Goal: Information Seeking & Learning: Check status

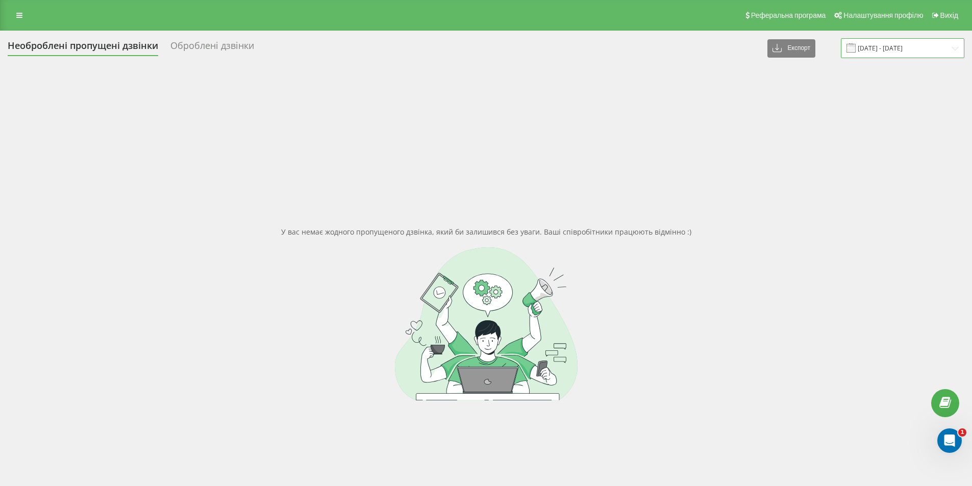
click at [918, 49] on input "22.03.2025 - 22.04.2025" at bounding box center [902, 48] width 123 height 20
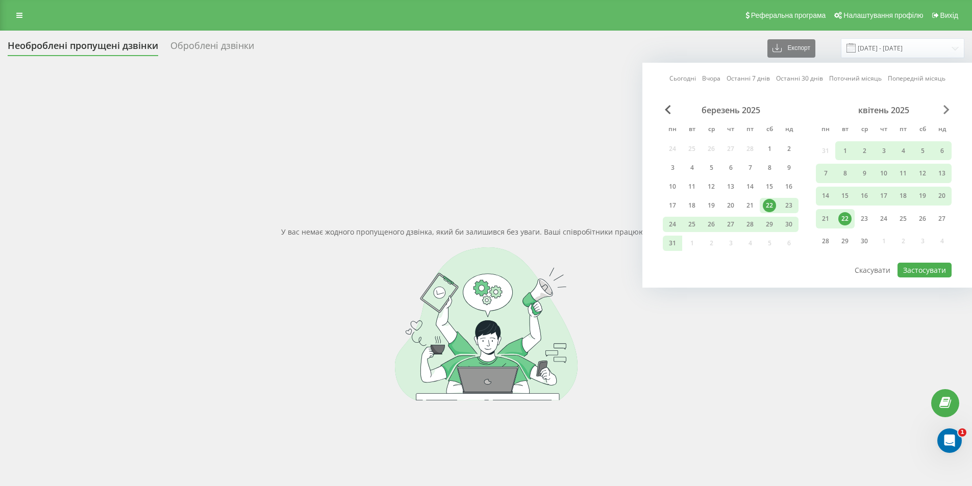
click at [945, 105] on span "Next Month" at bounding box center [946, 109] width 6 height 9
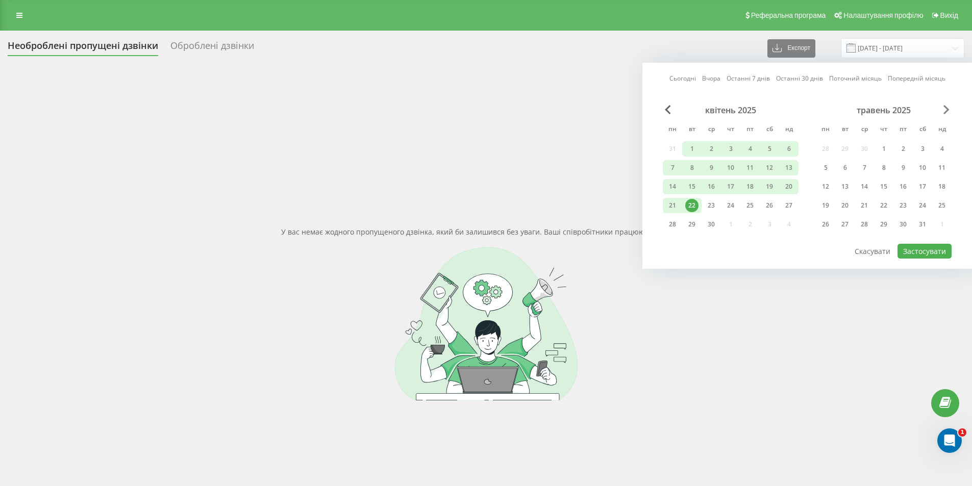
click at [945, 105] on span "Next Month" at bounding box center [946, 109] width 6 height 9
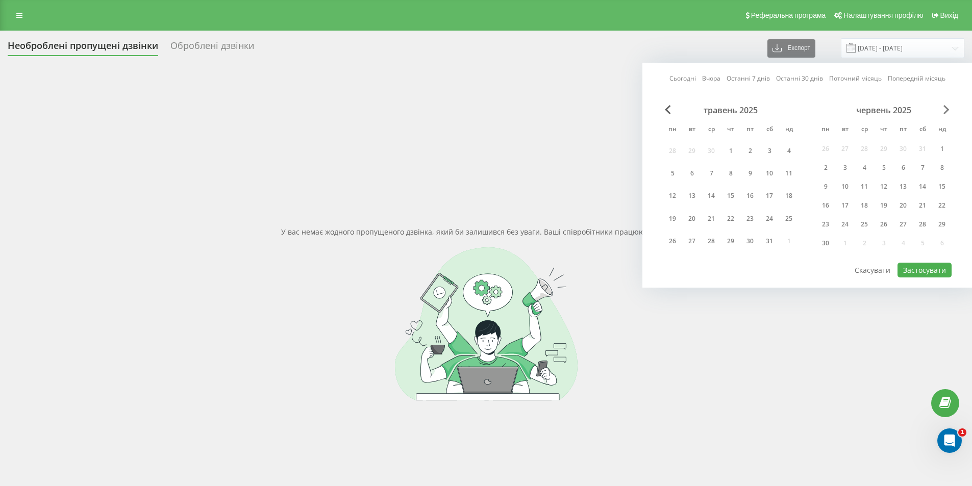
click at [945, 105] on span "Next Month" at bounding box center [946, 109] width 6 height 9
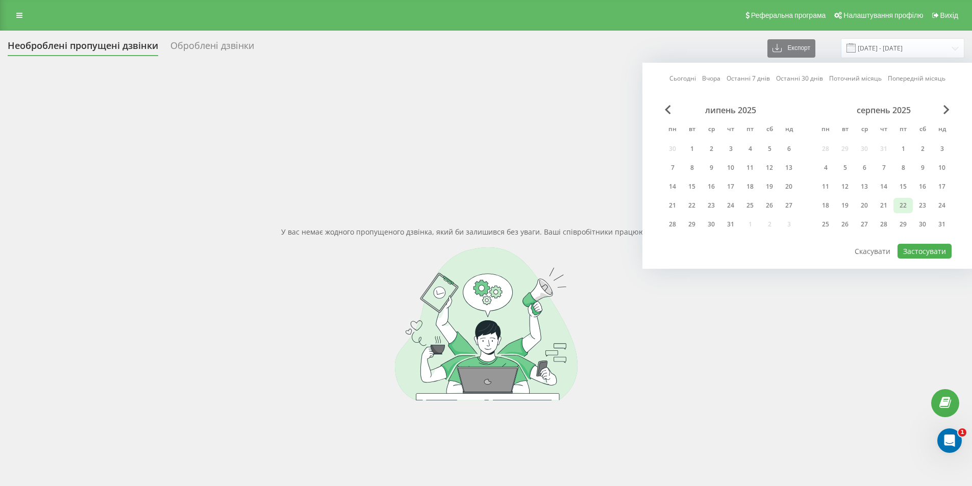
click at [902, 203] on div "22" at bounding box center [902, 205] width 13 height 13
click at [945, 205] on div "24" at bounding box center [941, 205] width 13 height 13
click at [881, 205] on div "21" at bounding box center [883, 205] width 13 height 13
click at [946, 205] on div "24" at bounding box center [941, 205] width 13 height 13
click at [930, 250] on button "Застосувати" at bounding box center [924, 251] width 54 height 15
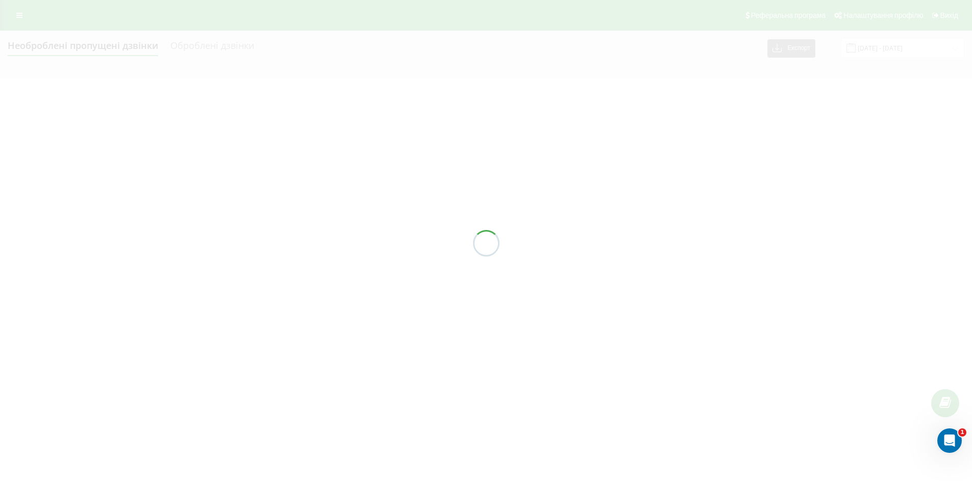
type input "21.08.2025 - 24.08.2025"
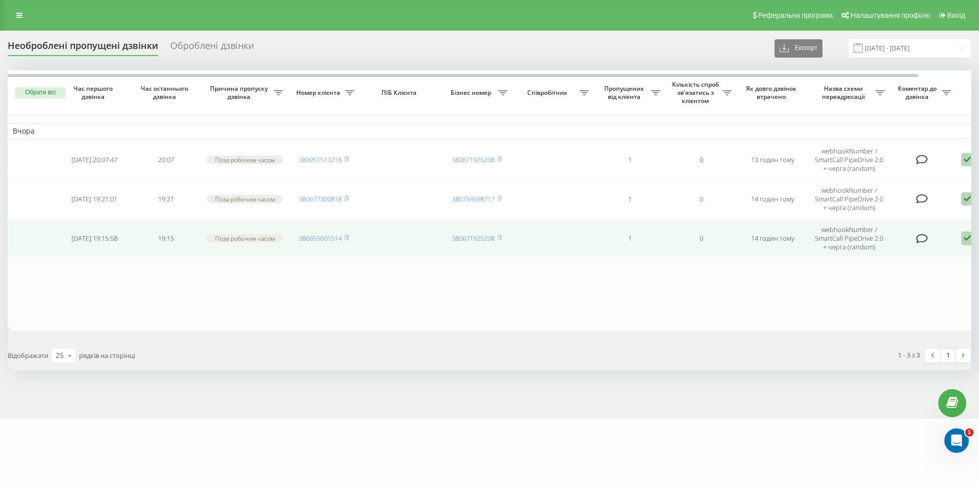
click at [352, 237] on td "380955601514" at bounding box center [323, 238] width 71 height 37
click at [348, 238] on icon at bounding box center [347, 237] width 4 height 5
click at [971, 237] on icon at bounding box center [967, 239] width 12 height 14
click at [923, 259] on div "Не вдалося зв'язатися" at bounding box center [924, 255] width 191 height 18
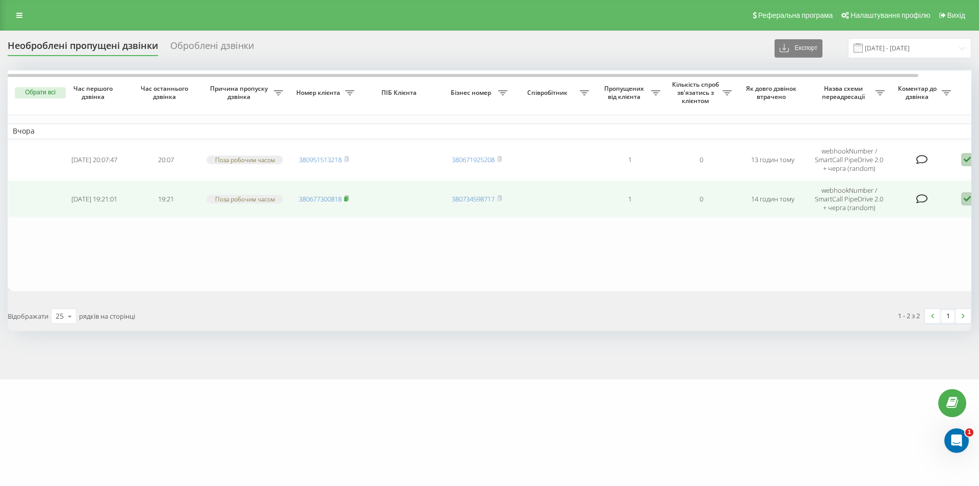
click at [347, 198] on rect at bounding box center [345, 199] width 3 height 5
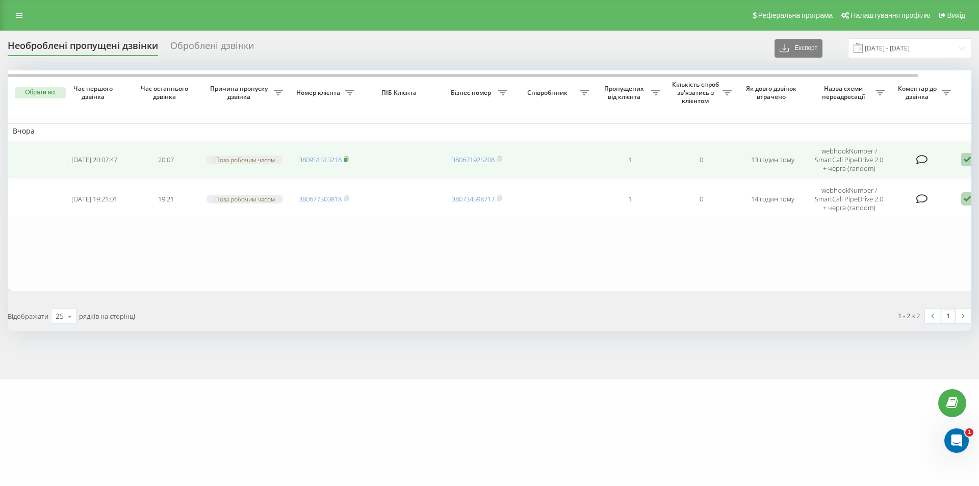
click at [348, 160] on icon at bounding box center [347, 159] width 4 height 5
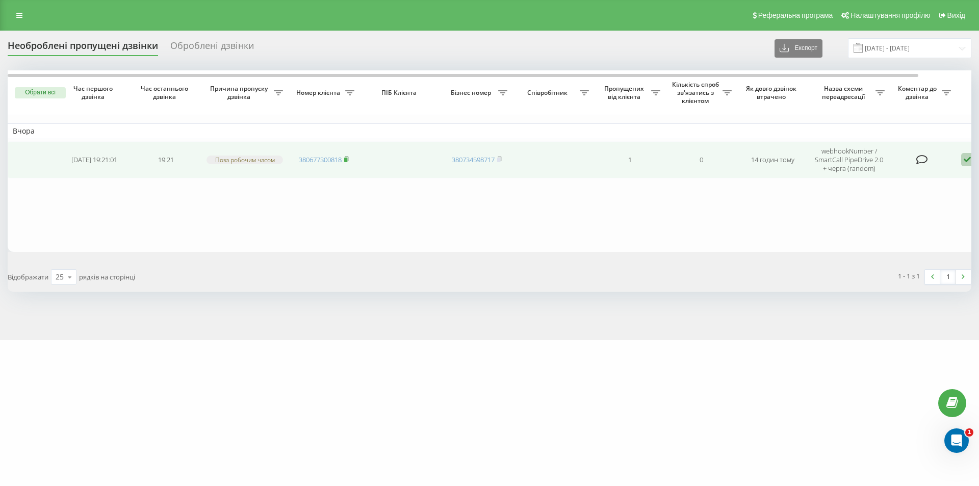
click at [347, 159] on rect at bounding box center [345, 160] width 3 height 5
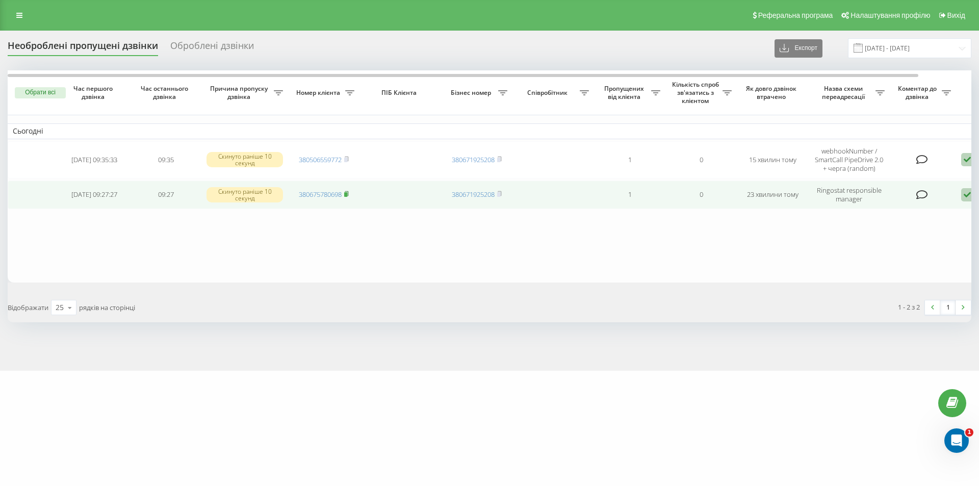
click at [348, 193] on icon at bounding box center [347, 193] width 4 height 5
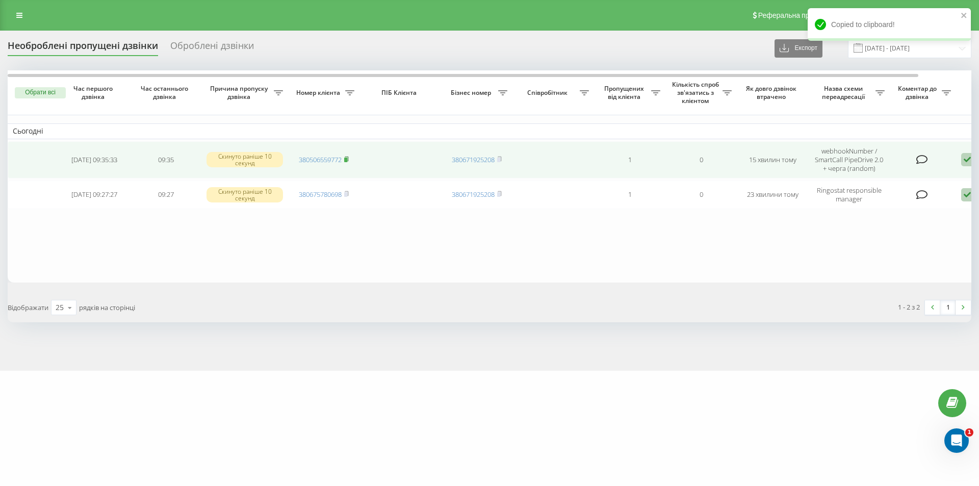
click at [347, 161] on rect at bounding box center [345, 160] width 3 height 5
click at [346, 160] on rect at bounding box center [345, 160] width 3 height 5
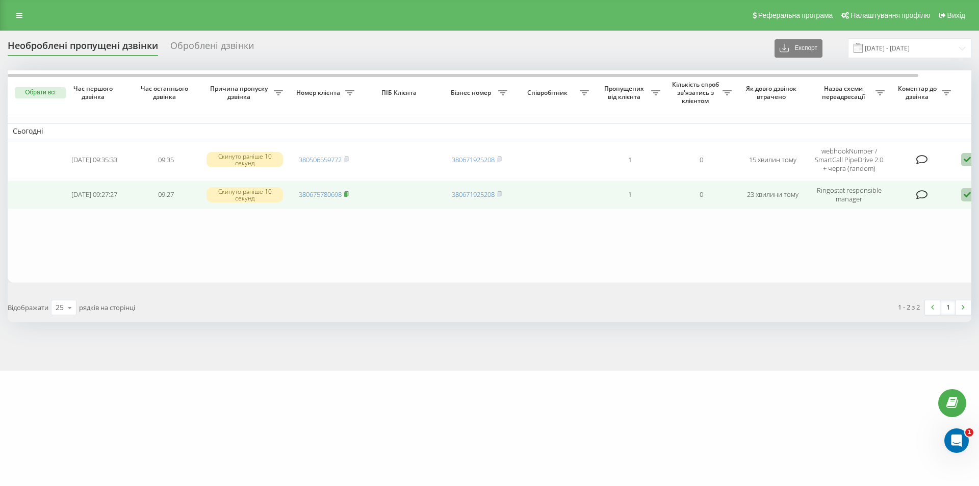
click at [347, 193] on rect at bounding box center [345, 194] width 3 height 5
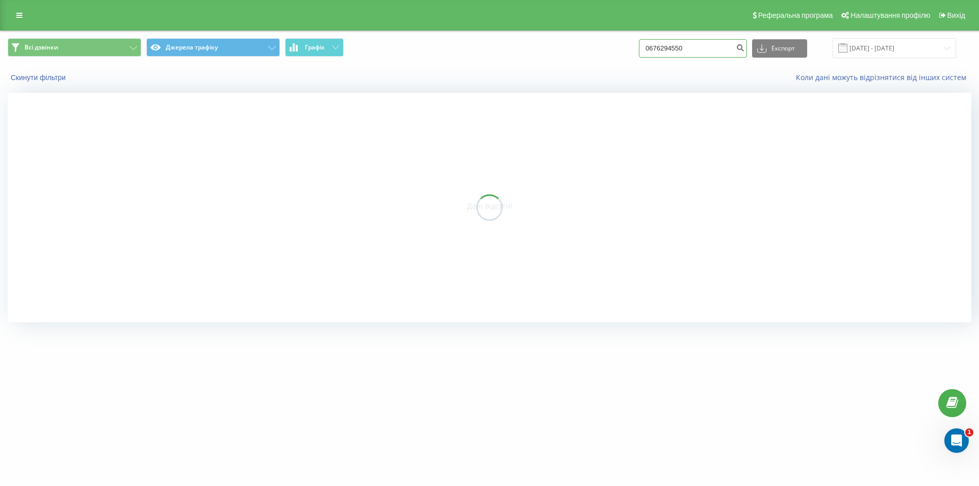
click at [614, 46] on div "Всі дзвінки Джерела трафіку Графік 0676294550 Експорт .csv .xls .xlsx 01.01.201…" at bounding box center [490, 48] width 964 height 20
paste input "996612389"
type input "0996612389"
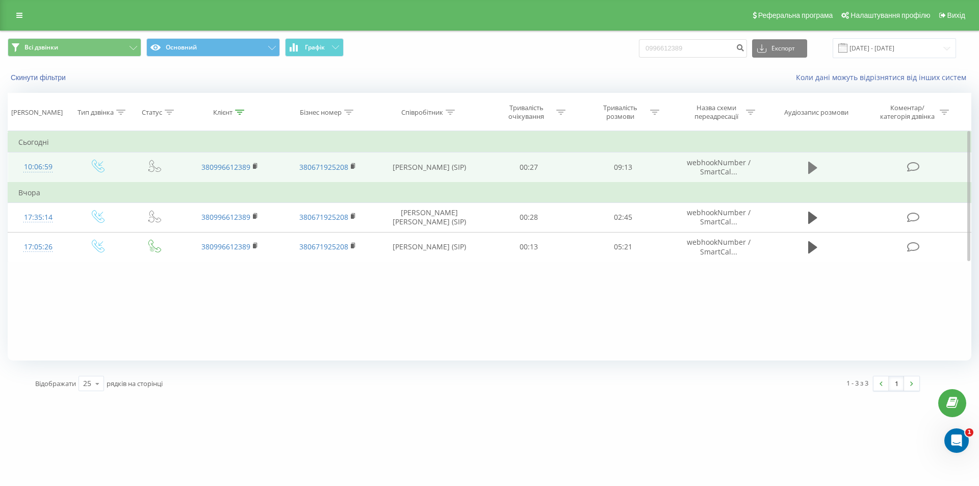
click at [807, 170] on button at bounding box center [812, 167] width 15 height 15
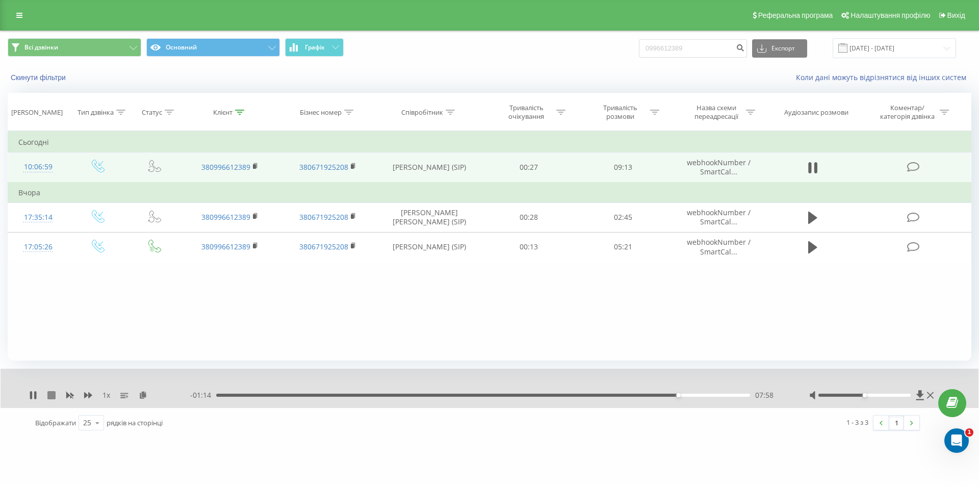
click at [52, 395] on icon at bounding box center [51, 395] width 8 height 8
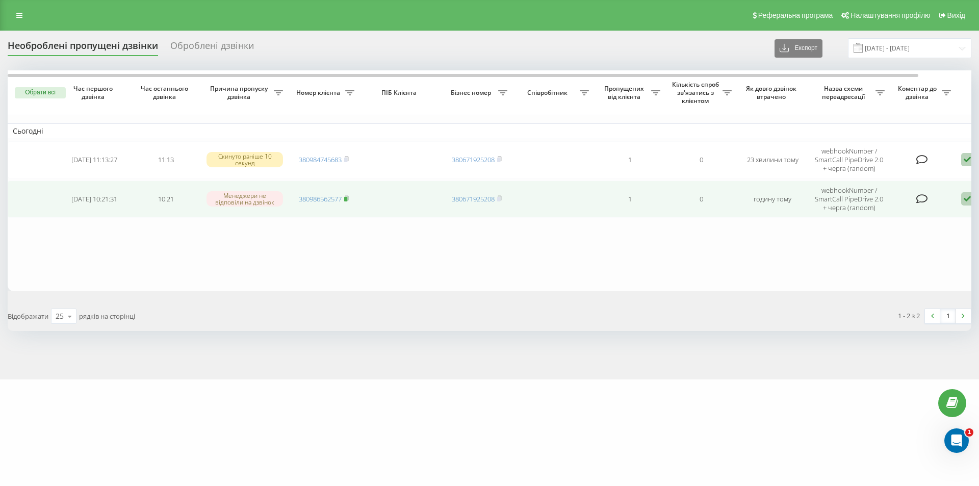
click at [346, 197] on icon at bounding box center [346, 198] width 5 height 6
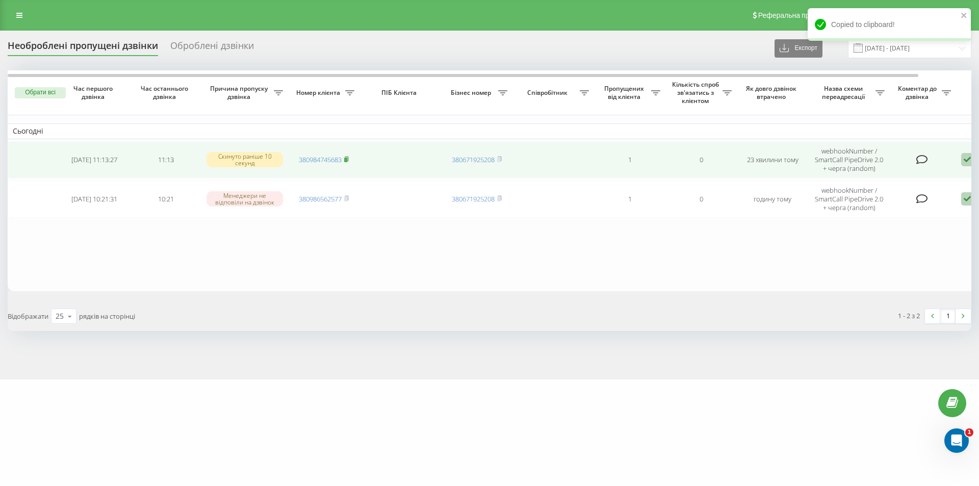
click at [348, 157] on icon at bounding box center [347, 159] width 4 height 5
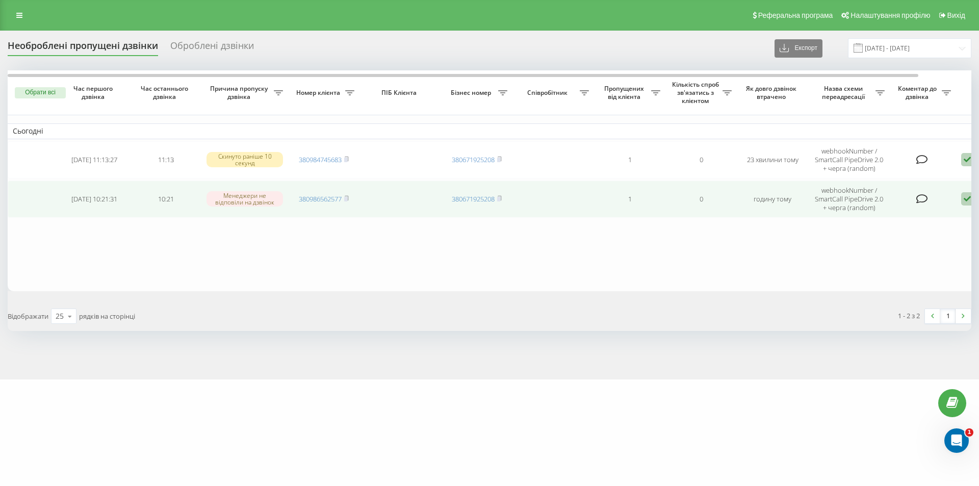
click at [964, 197] on icon at bounding box center [967, 199] width 12 height 14
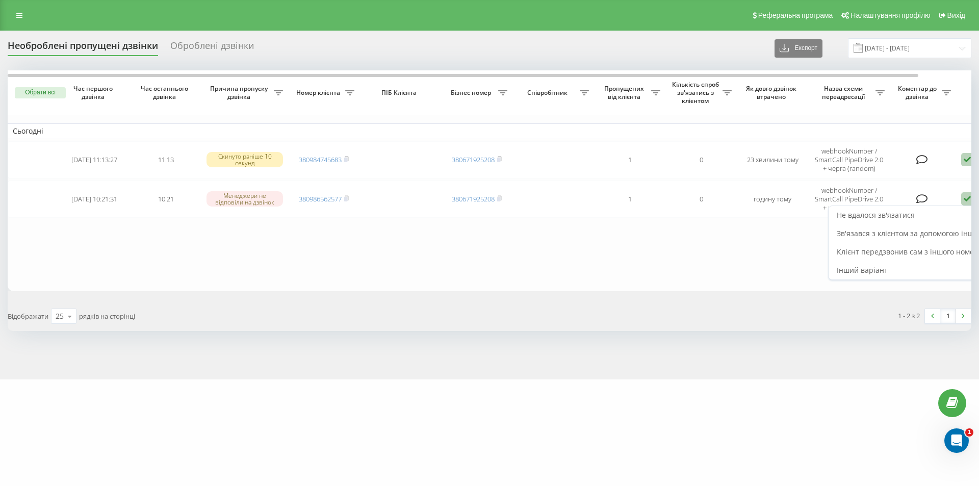
click at [735, 257] on table "Сьогодні 2025-08-22 11:13:27 11:13 Скинуто раніше 10 секунд 380984745683 380671…" at bounding box center [518, 180] width 1020 height 220
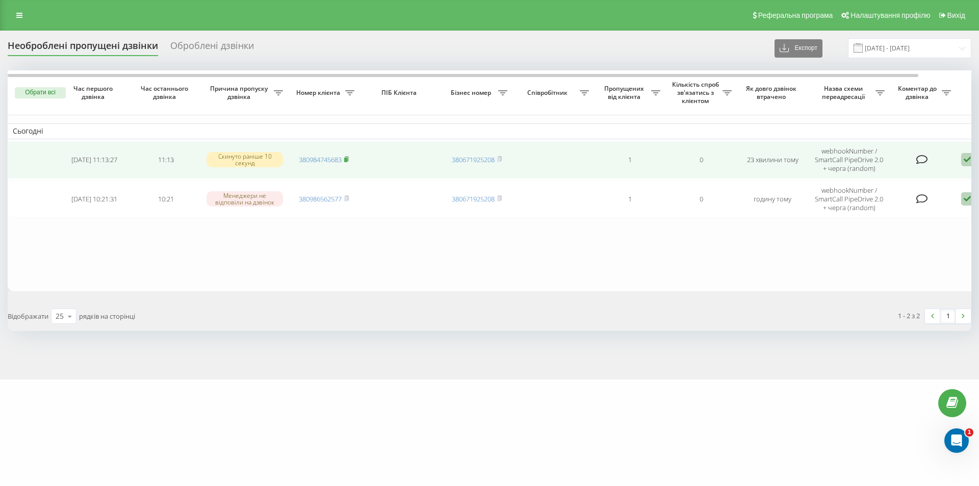
click at [349, 159] on icon at bounding box center [346, 159] width 5 height 6
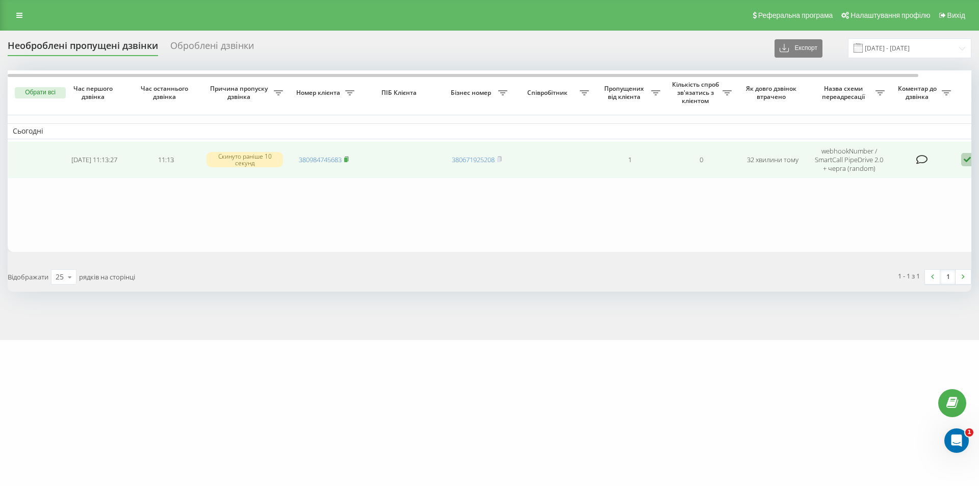
click at [347, 158] on rect at bounding box center [345, 160] width 3 height 5
click at [347, 159] on rect at bounding box center [345, 160] width 3 height 5
click at [347, 161] on rect at bounding box center [345, 160] width 3 height 5
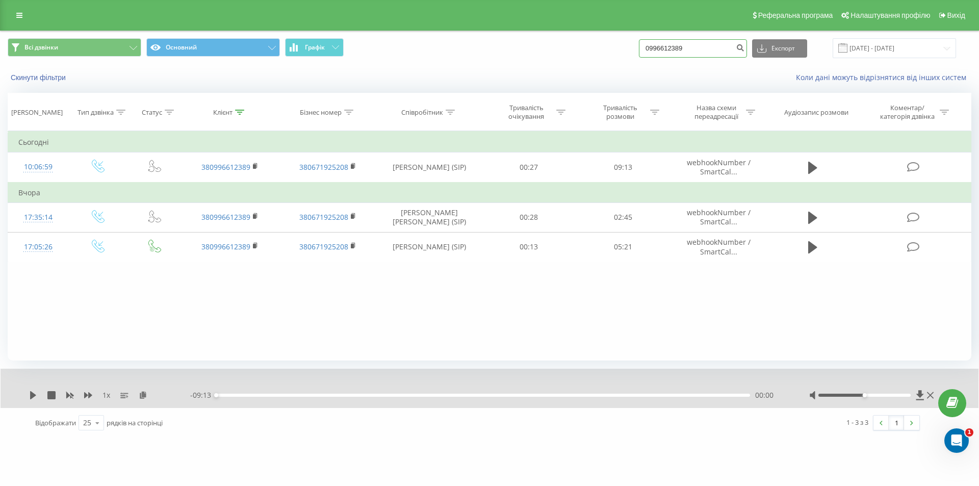
drag, startPoint x: 700, startPoint y: 57, endPoint x: 625, endPoint y: 52, distance: 74.6
click at [625, 52] on div "Всі дзвінки Основний Графік 0996612389 Експорт .csv .xls .xlsx 22.05.2025 - 22.…" at bounding box center [490, 48] width 964 height 20
paste input "0290708"
type input "0990290708"
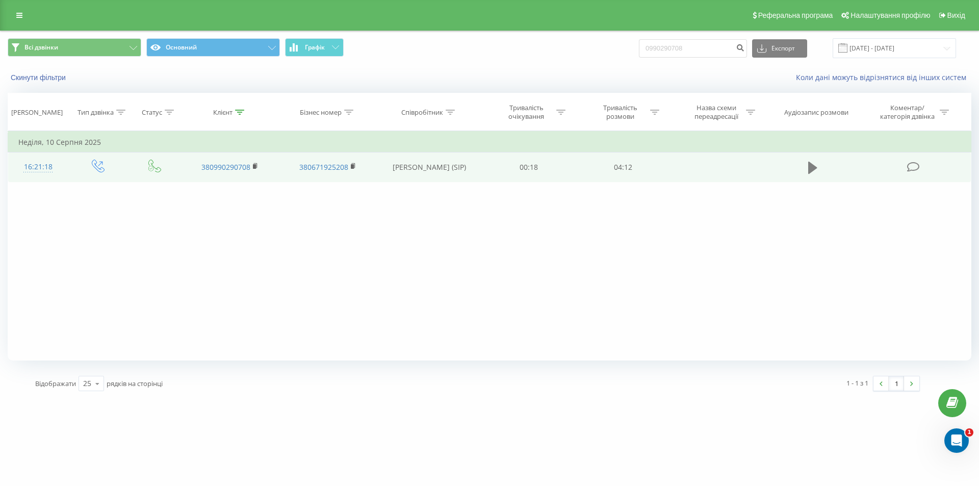
click at [807, 167] on button at bounding box center [812, 167] width 15 height 15
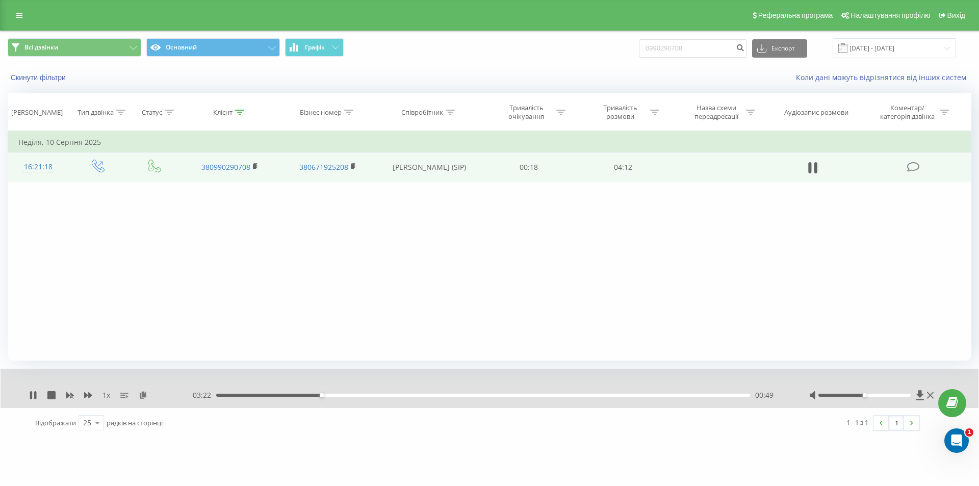
click at [265, 395] on div "00:49" at bounding box center [483, 395] width 534 height 3
click at [53, 393] on icon at bounding box center [51, 395] width 8 height 8
drag, startPoint x: 711, startPoint y: 46, endPoint x: 592, endPoint y: 54, distance: 119.1
click at [592, 54] on div "Всі дзвінки Основний Графік 0990290708 Експорт .csv .xls .xlsx 22.05.2025 - 22.…" at bounding box center [490, 48] width 964 height 20
paste input "507841141"
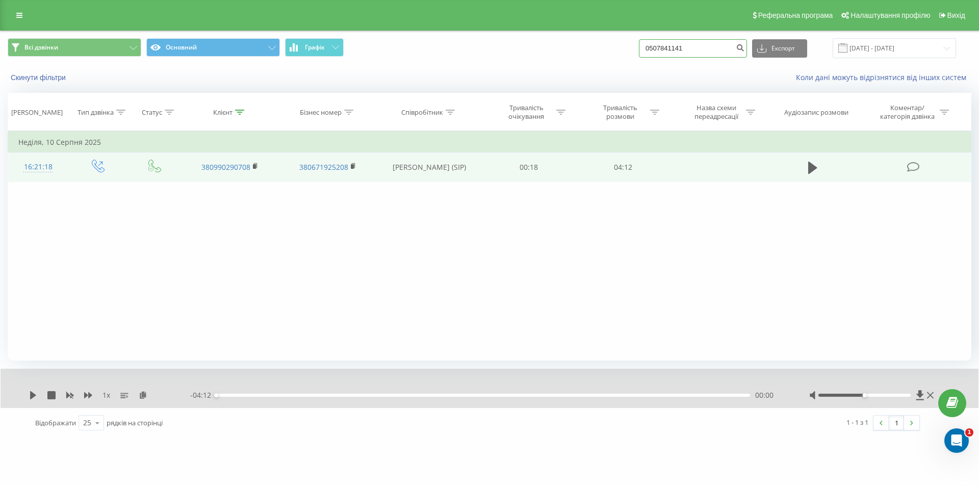
type input "0507841141"
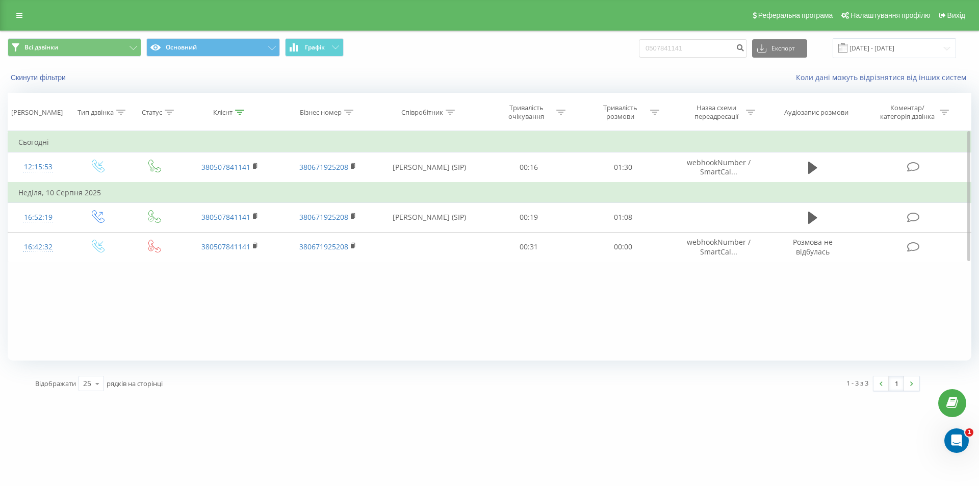
click at [351, 306] on div "Фільтрувати за умовою Дорівнює Введіть значення Скасувати OK Фільтрувати за умо…" at bounding box center [490, 246] width 964 height 230
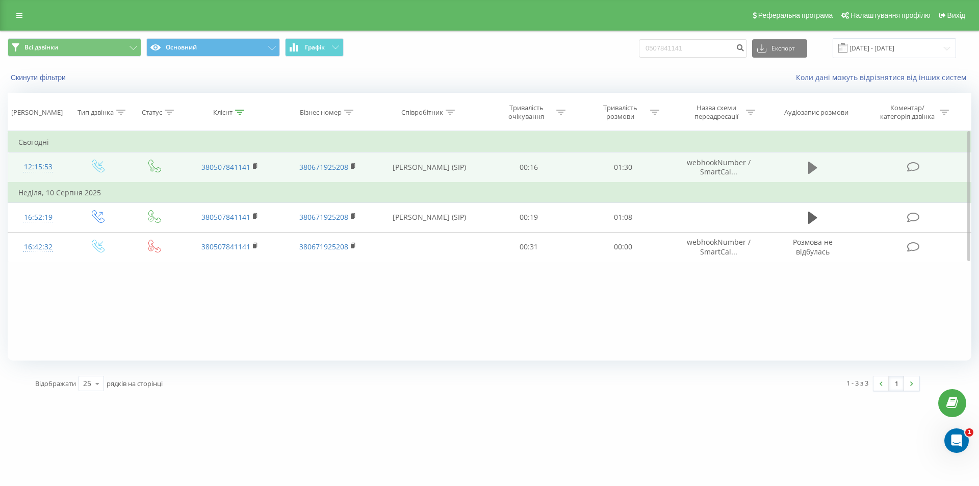
click at [810, 167] on icon at bounding box center [812, 168] width 9 height 12
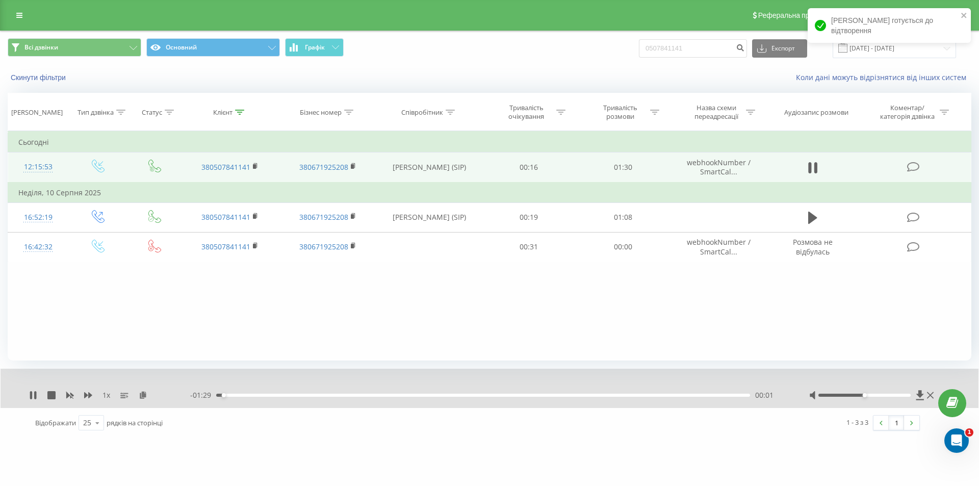
click at [235, 393] on div "- 01:29 00:01 00:01" at bounding box center [487, 395] width 594 height 10
click at [234, 395] on div "00:01" at bounding box center [483, 395] width 534 height 3
click at [245, 394] on div "00:04" at bounding box center [483, 395] width 534 height 3
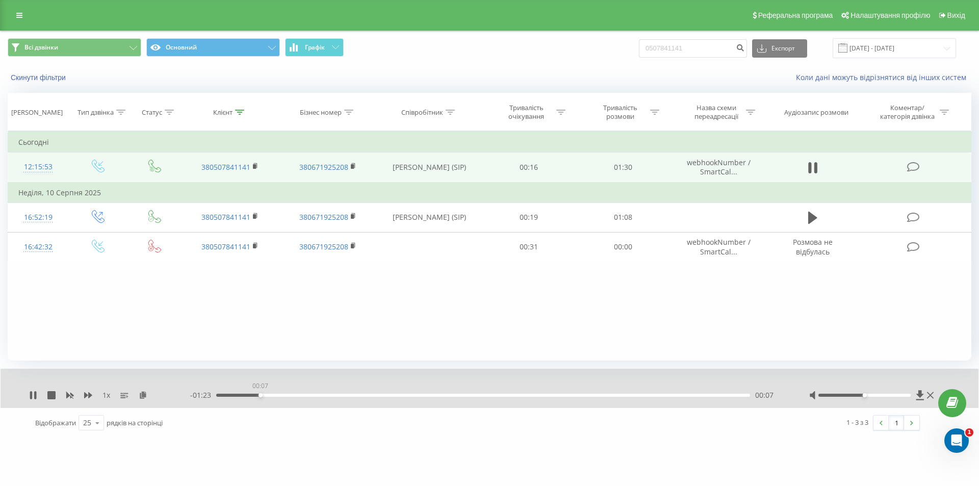
click at [260, 395] on div "00:07" at bounding box center [483, 395] width 534 height 3
click at [284, 393] on div "- 01:22 00:08 00:08" at bounding box center [487, 395] width 594 height 10
click at [287, 395] on div "00:08" at bounding box center [483, 395] width 534 height 3
click at [302, 397] on div "00:14" at bounding box center [483, 395] width 534 height 3
click at [344, 393] on div "- 01:15 00:15 00:15" at bounding box center [487, 395] width 594 height 10
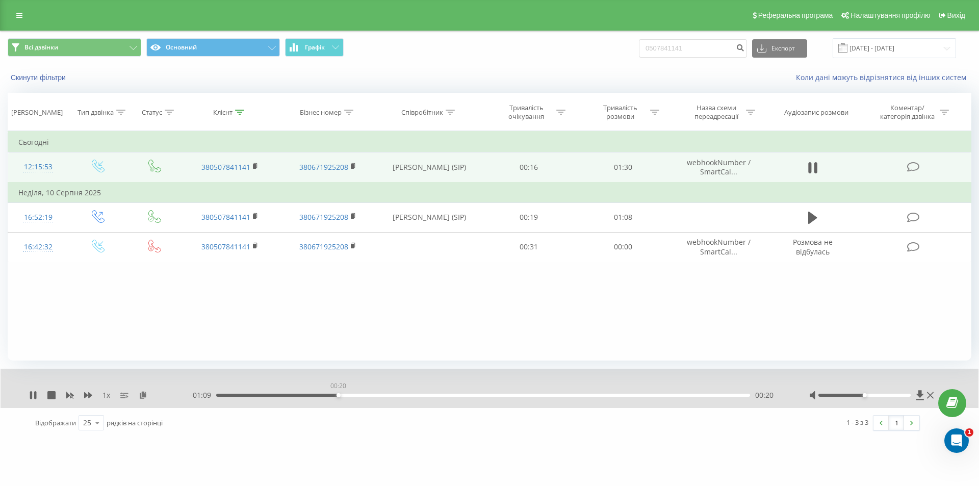
click at [338, 394] on div "00:20" at bounding box center [483, 395] width 534 height 3
click at [397, 393] on div "- 01:00 00:30 00:30" at bounding box center [487, 395] width 594 height 10
click at [404, 396] on div "00:31" at bounding box center [483, 395] width 534 height 3
click at [51, 389] on div "1 x - 00:40 00:50 00:50" at bounding box center [490, 388] width 978 height 39
click at [53, 392] on icon at bounding box center [51, 395] width 8 height 8
